Goal: Task Accomplishment & Management: Manage account settings

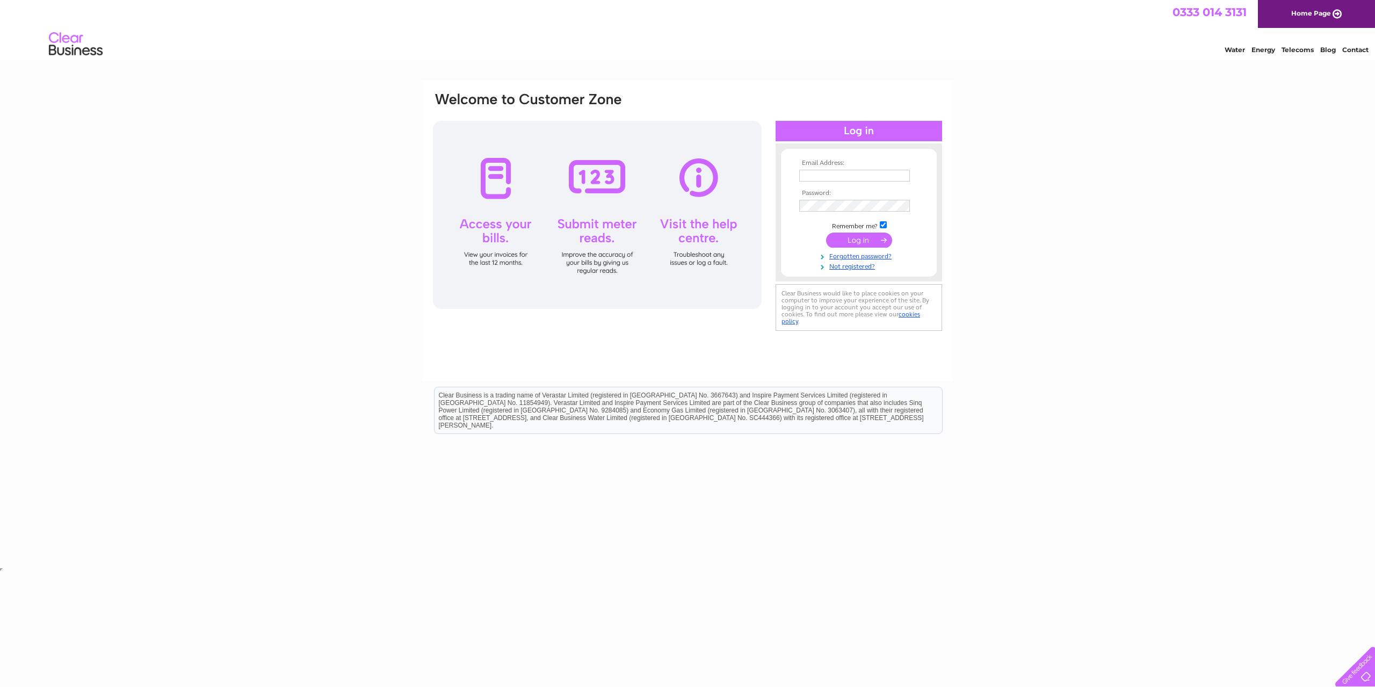
type input "colorprinz@btconnect.com"
click at [847, 243] on input "submit" at bounding box center [859, 240] width 66 height 15
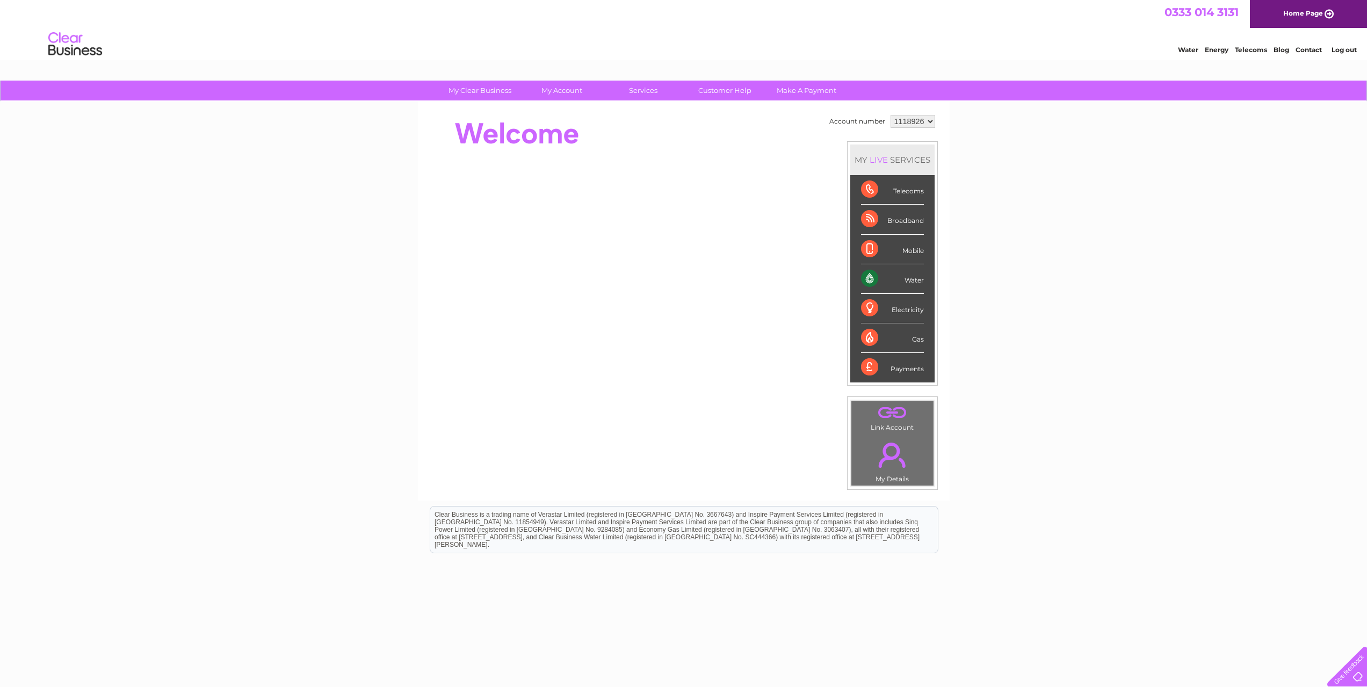
click at [908, 280] on div "Water" at bounding box center [892, 279] width 63 height 30
click at [867, 280] on div "Water" at bounding box center [892, 279] width 63 height 30
click at [574, 176] on link "E-Billing" at bounding box center [566, 178] width 89 height 21
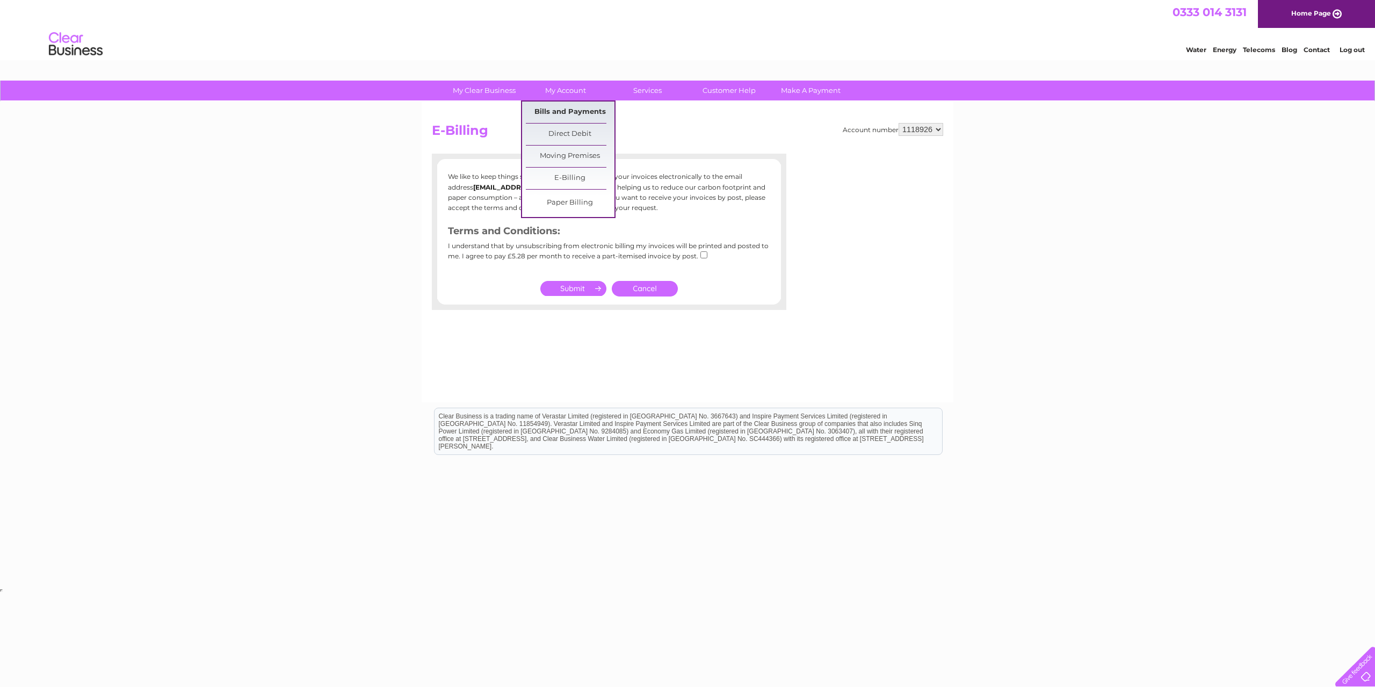
click at [574, 111] on link "Bills and Payments" at bounding box center [570, 112] width 89 height 21
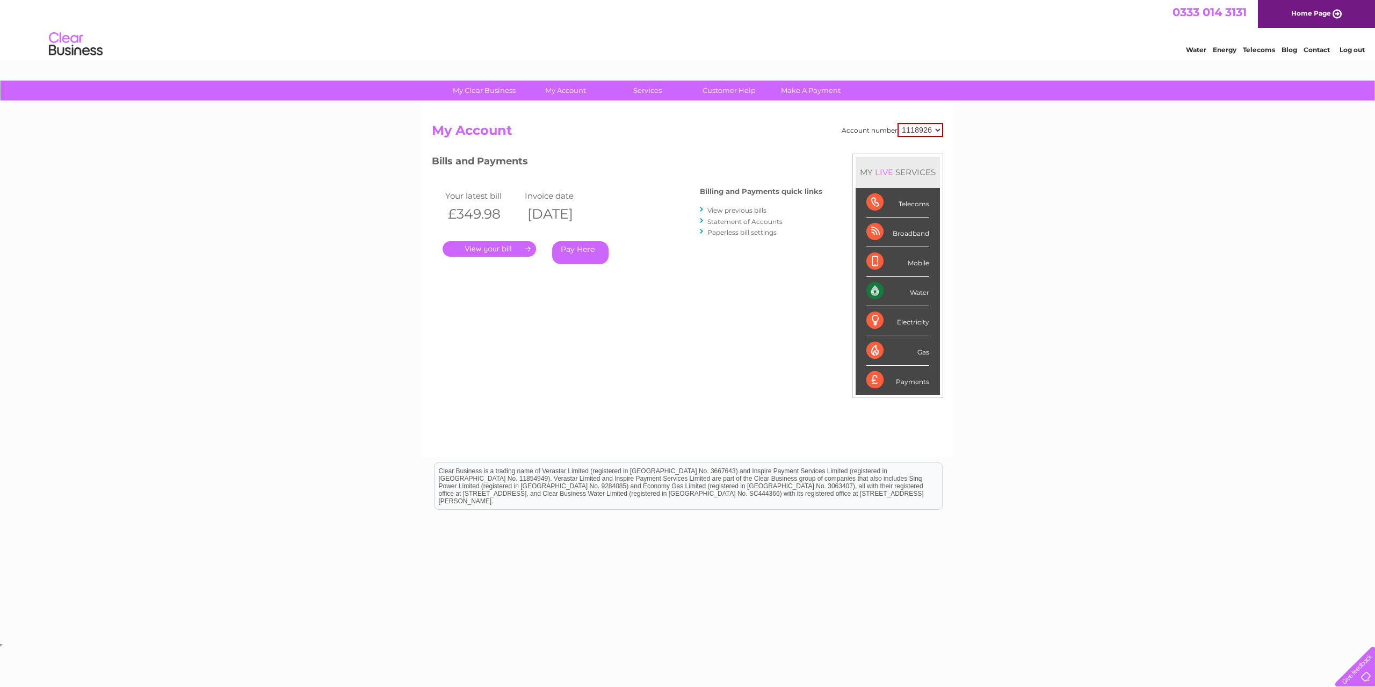
click at [503, 250] on link "." at bounding box center [489, 249] width 93 height 16
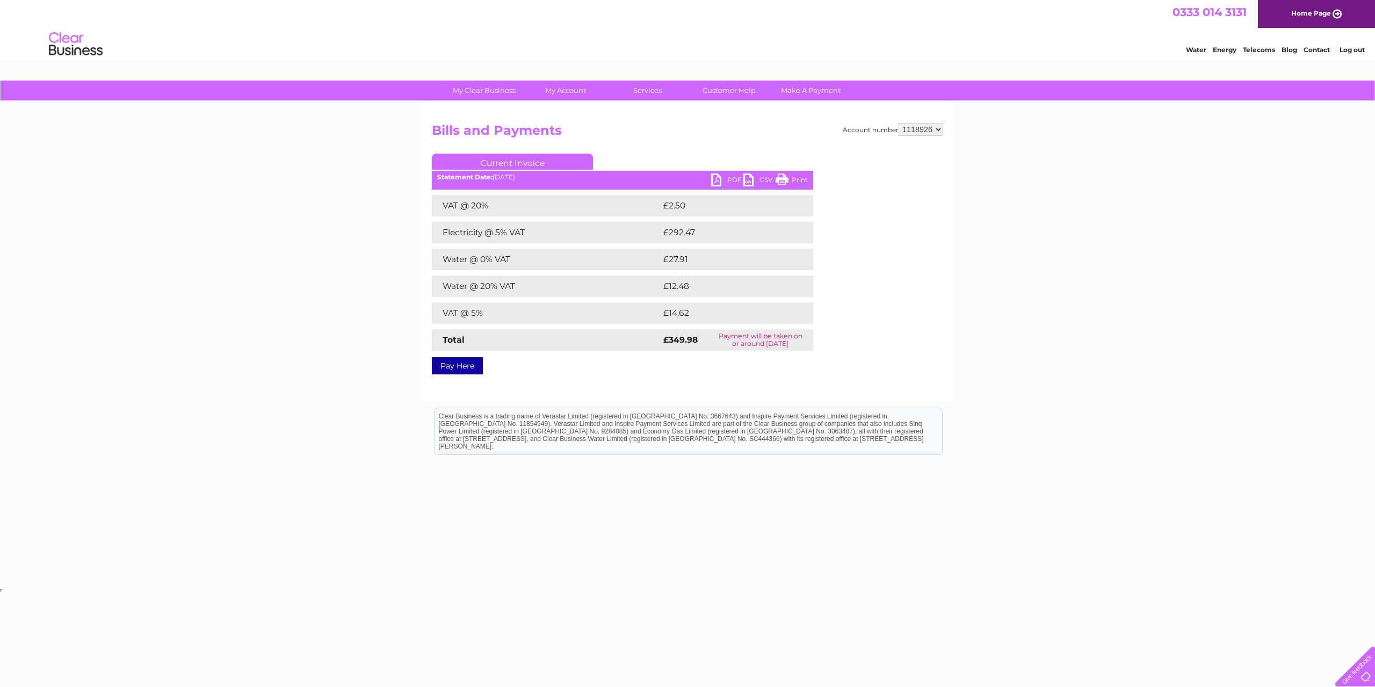
click at [727, 184] on link "PDF" at bounding box center [727, 182] width 32 height 16
